Goal: Information Seeking & Learning: Learn about a topic

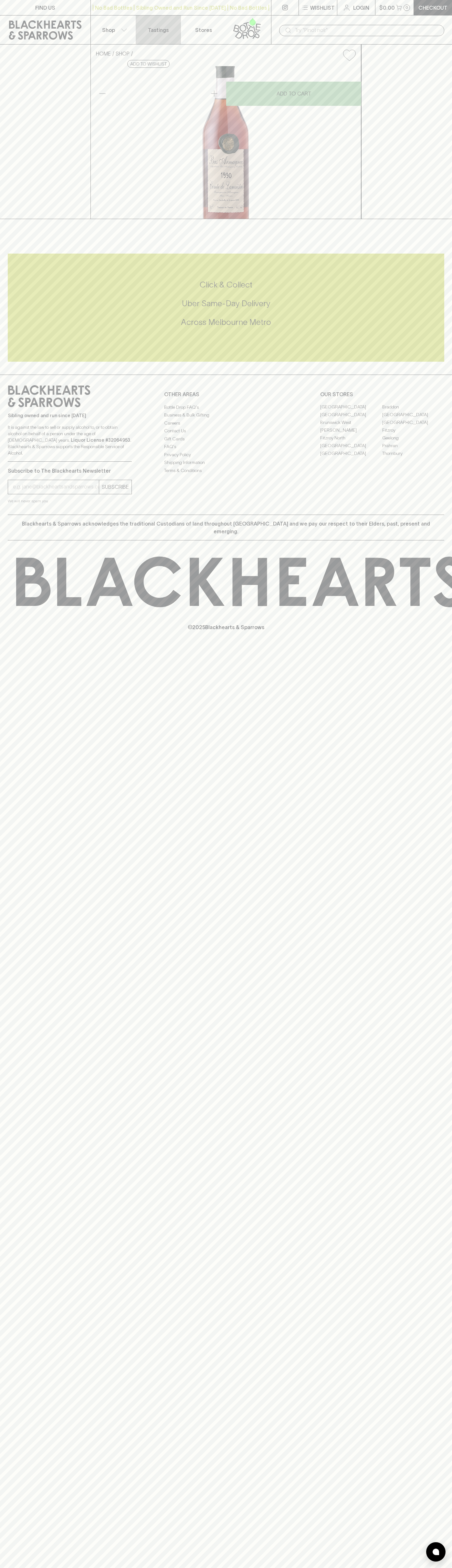
click at [174, 26] on link "Tastings" at bounding box center [158, 29] width 45 height 29
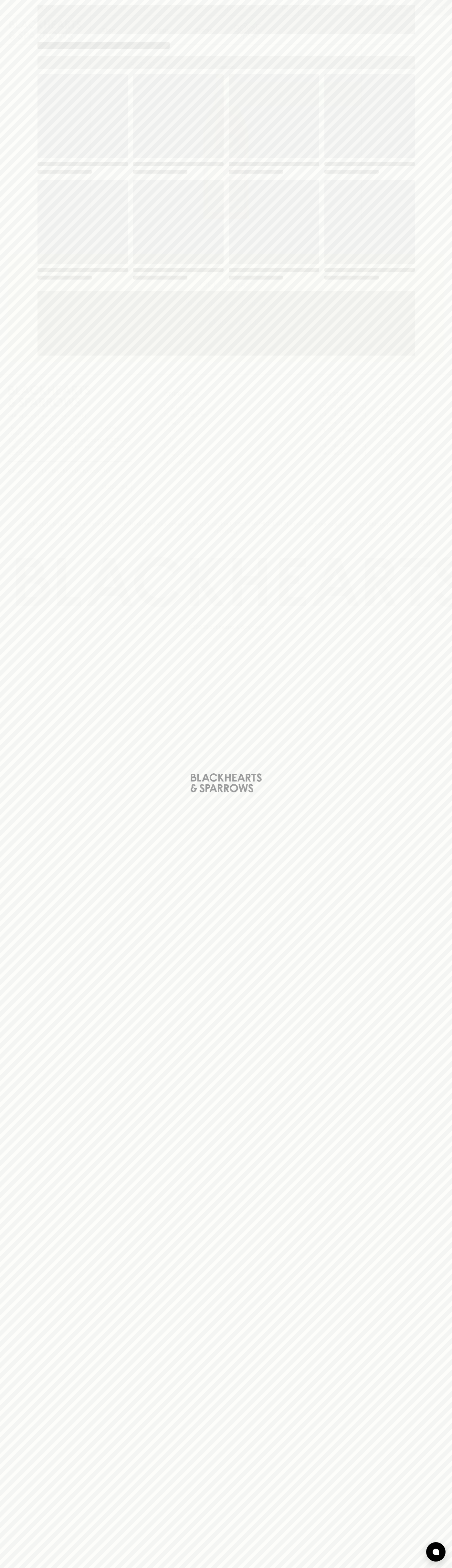
click at [80, 1567] on html "FIND US | No Bad Bottles | Sibling Owned and Run Since 2006 | No Bad Bottles | …" at bounding box center [226, 784] width 452 height 1568
click at [16, 353] on div "Loading" at bounding box center [226, 784] width 452 height 1568
